Goal: Transaction & Acquisition: Purchase product/service

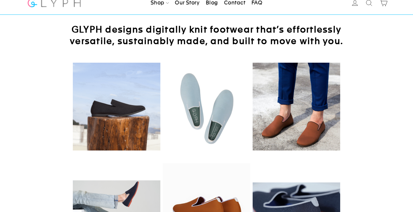
scroll to position [1, 0]
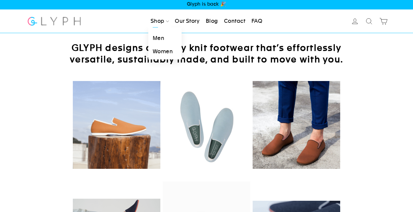
click at [155, 20] on link "Shop" at bounding box center [159, 21] width 23 height 13
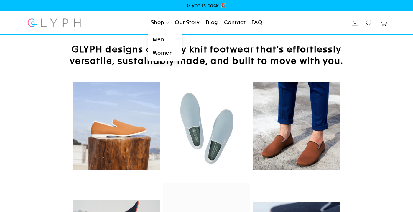
click at [157, 37] on link "Men" at bounding box center [164, 39] width 33 height 13
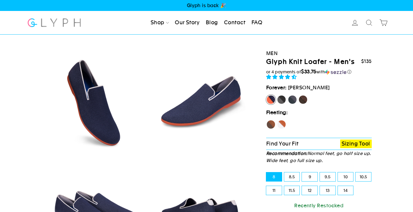
select select "highest-rating"
click at [68, 17] on img at bounding box center [54, 23] width 55 height 16
